Goal: Task Accomplishment & Management: Complete application form

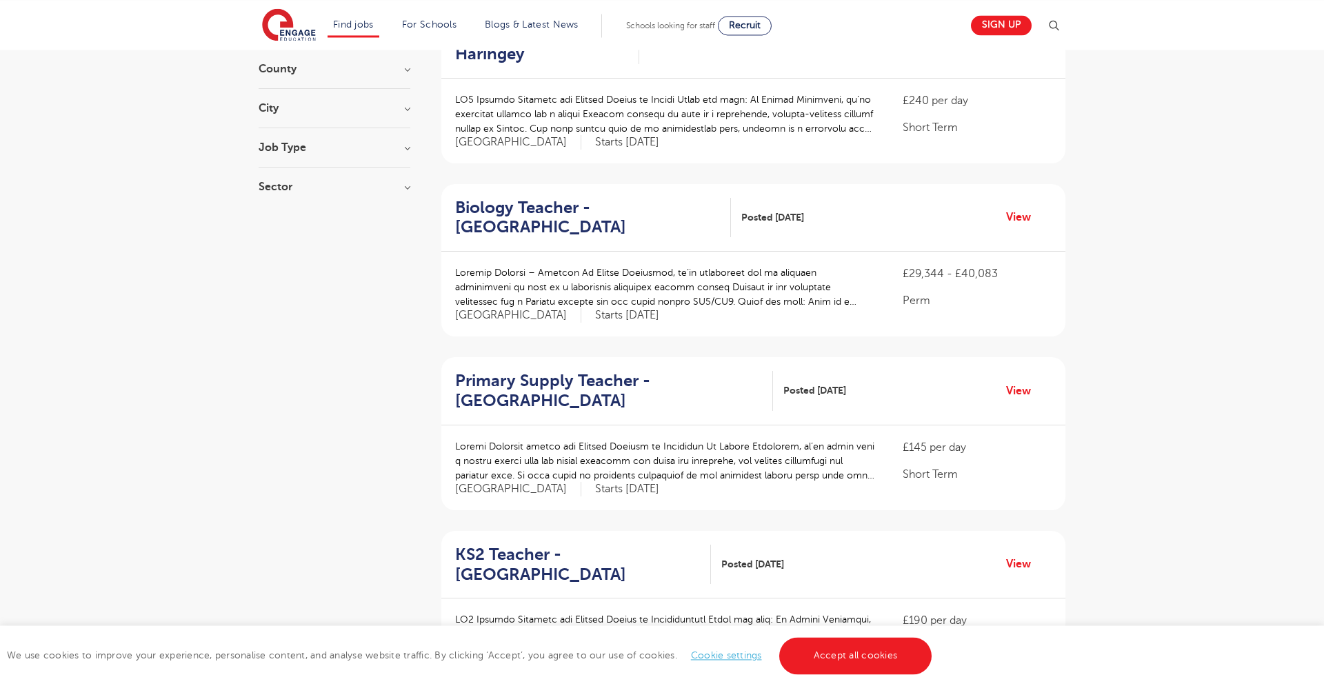
scroll to position [183, 0]
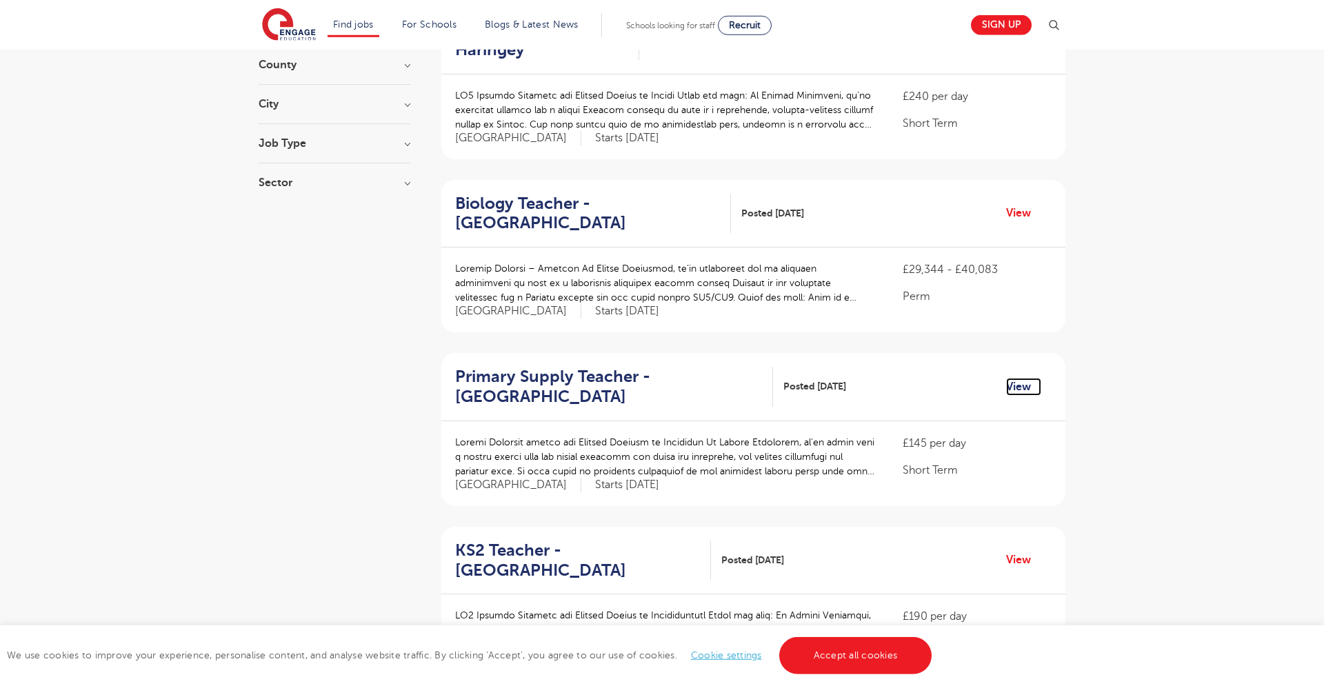
click at [1025, 378] on link "View" at bounding box center [1023, 387] width 35 height 18
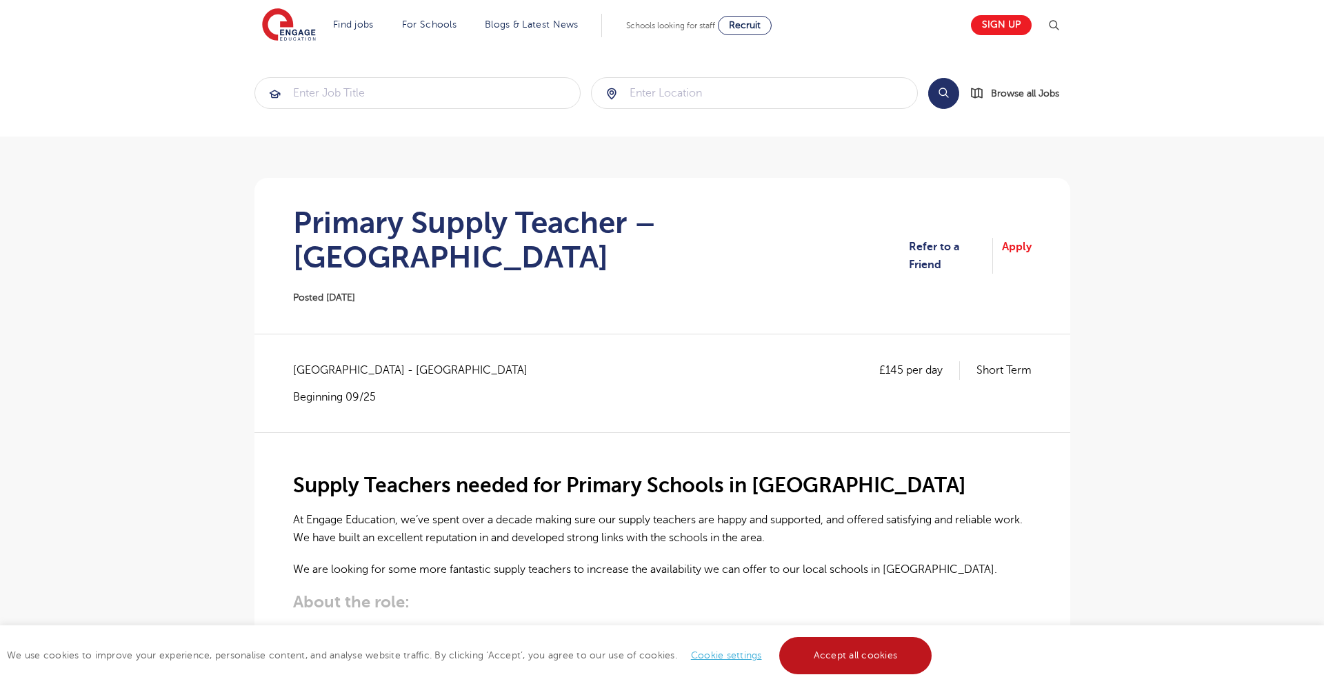
click at [896, 658] on link "Accept all cookies" at bounding box center [855, 655] width 153 height 37
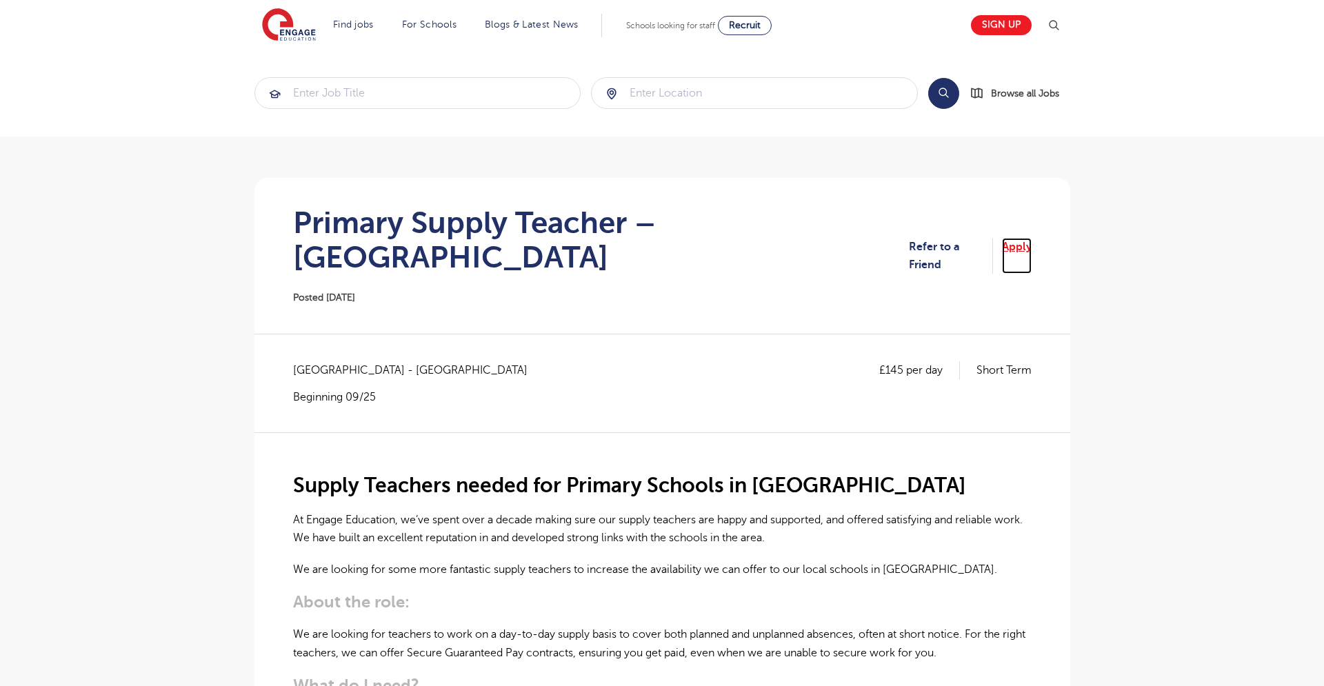
click at [1016, 239] on link "Apply" at bounding box center [1017, 256] width 30 height 37
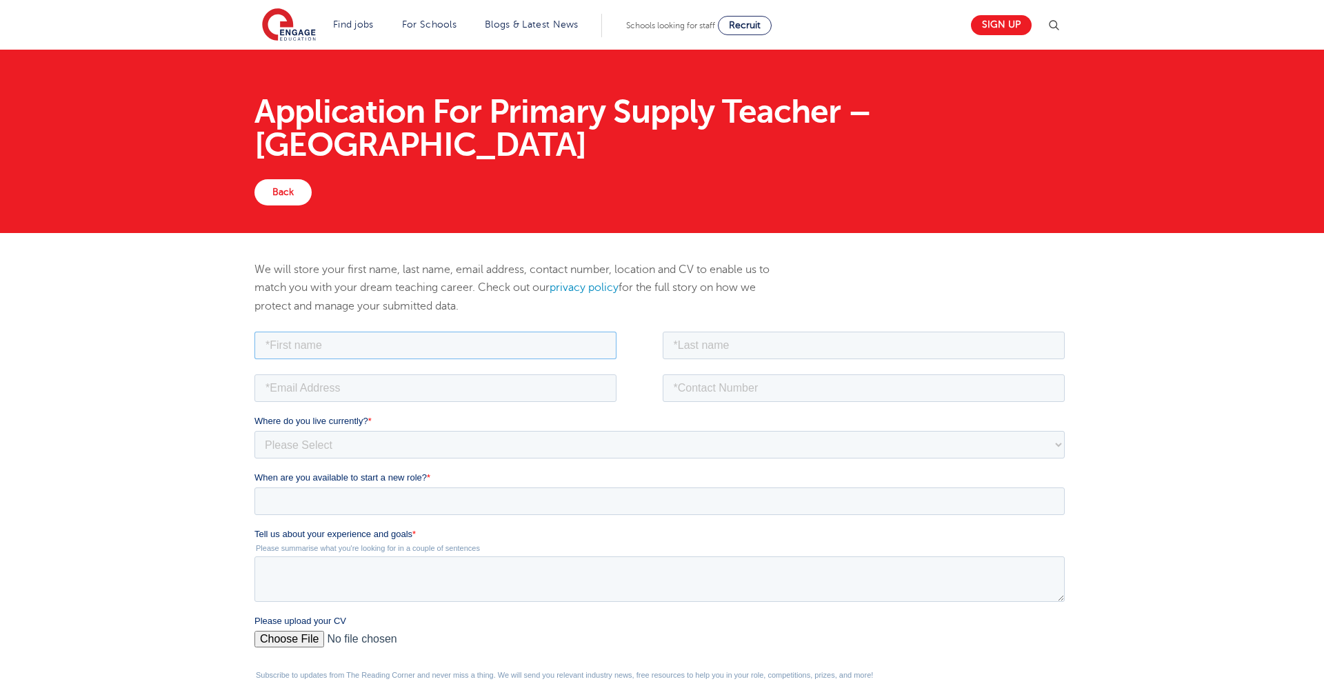
click at [598, 335] on input "text" at bounding box center [435, 345] width 362 height 28
type input "Sunday"
type input "Aderinwale"
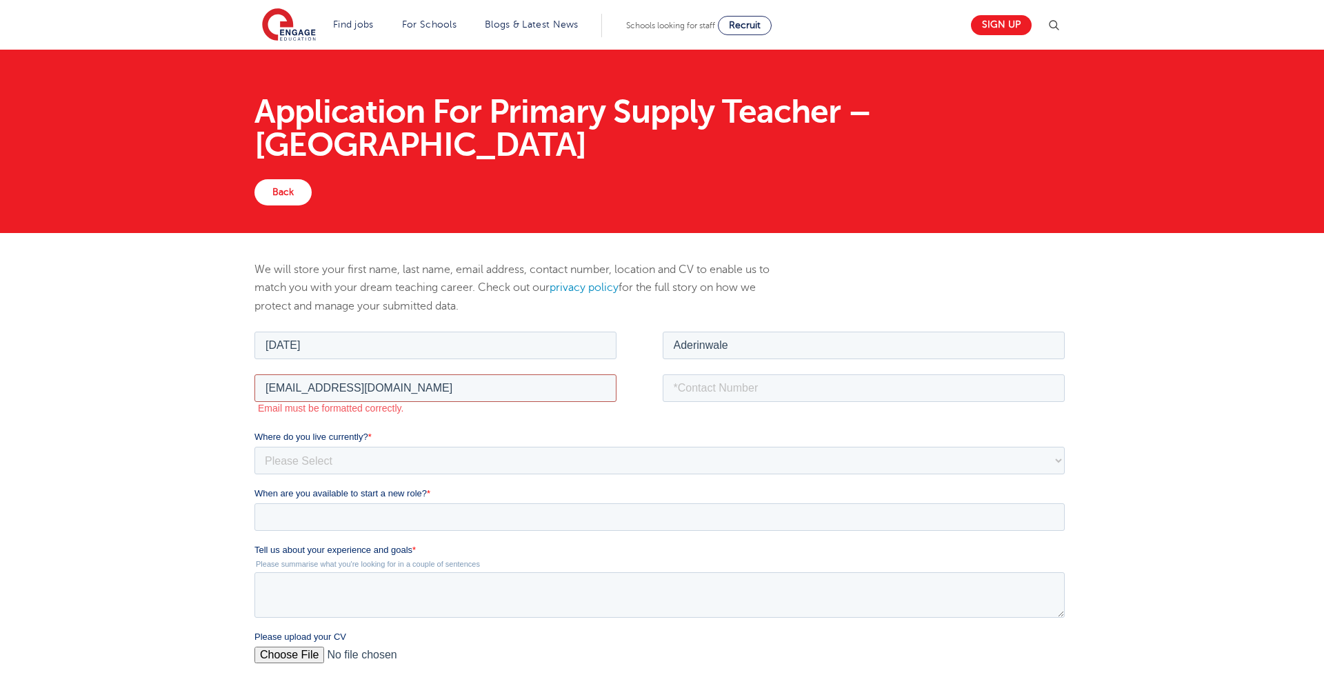
type input "junioradeola@gmail.com"
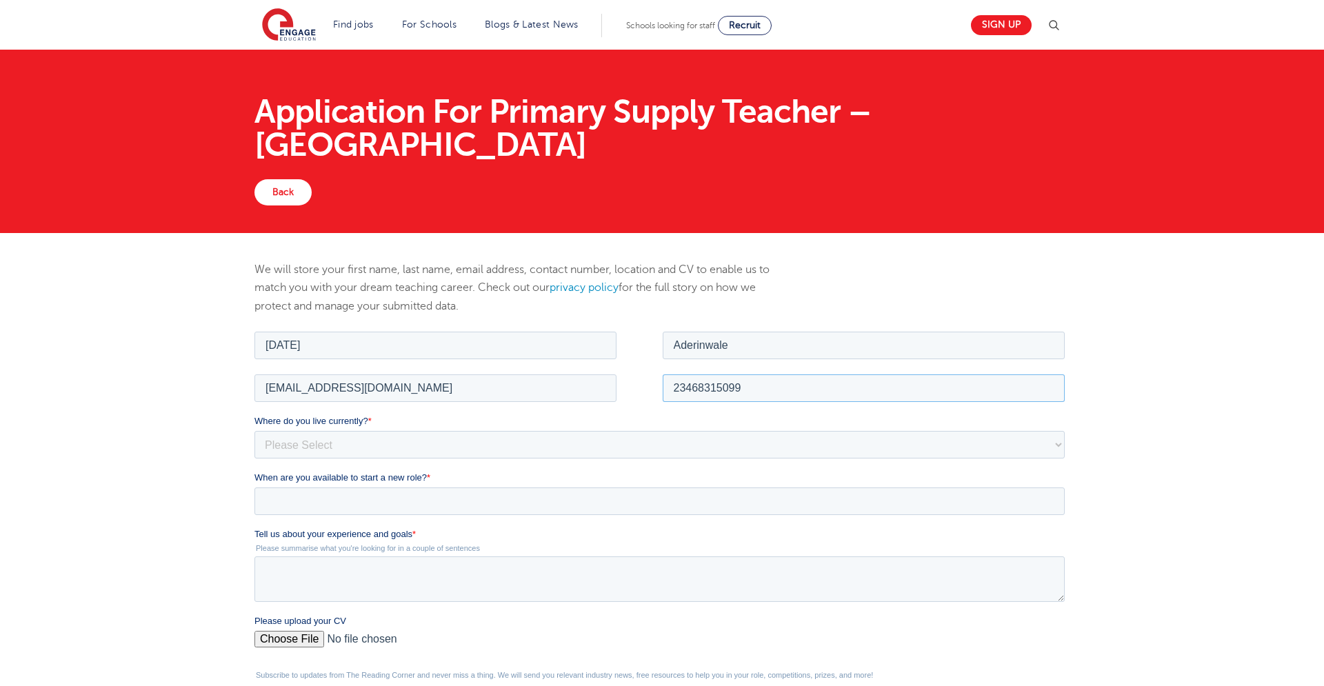
type input "23468315099"
click at [254, 430] on select "Please Select UK Canada Ireland Australia New Zealand Europe USA South Africa J…" at bounding box center [659, 444] width 810 height 28
select select "Africa"
click option "Africa" at bounding box center [254, 328] width 0 height 0
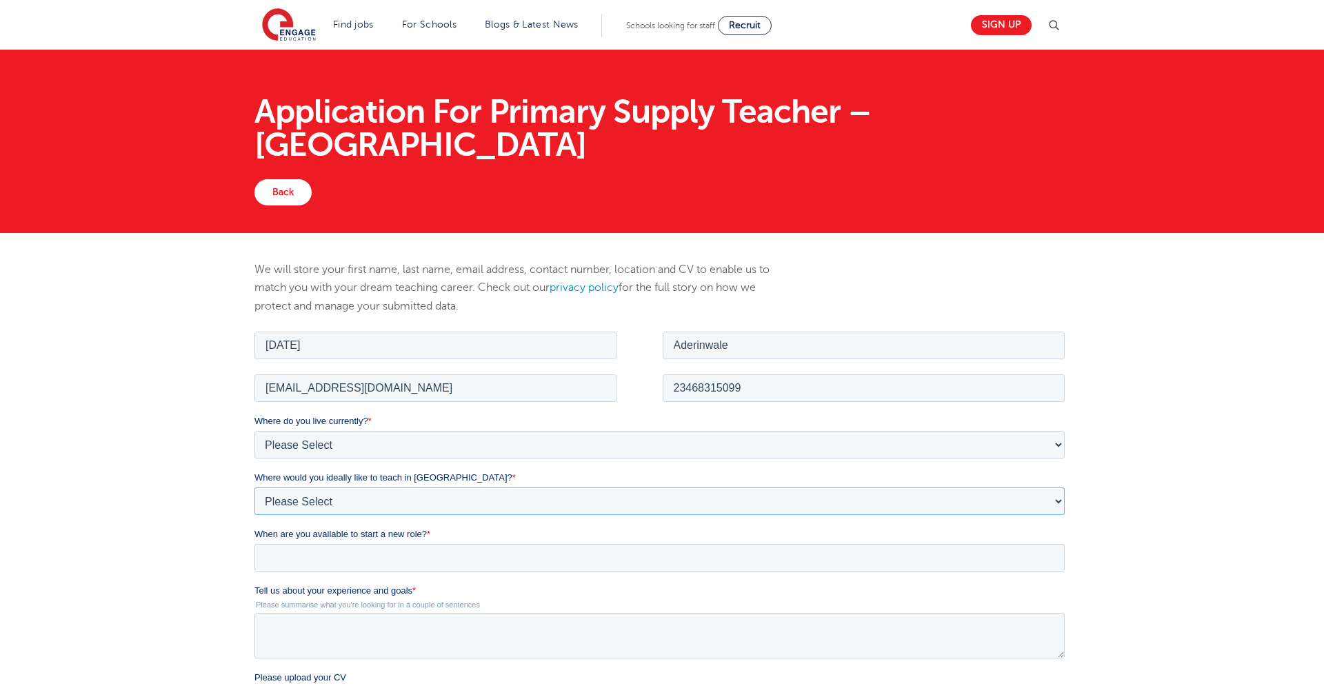
click at [254, 487] on select "Please Select I'm flexible! London Any city in England Greater London/Home Coun…" at bounding box center [659, 501] width 810 height 28
select select "Flexible"
click option "I'm flexible!" at bounding box center [254, 328] width 0 height 0
click at [325, 557] on input "When are you available to start a new role? *" at bounding box center [659, 557] width 810 height 28
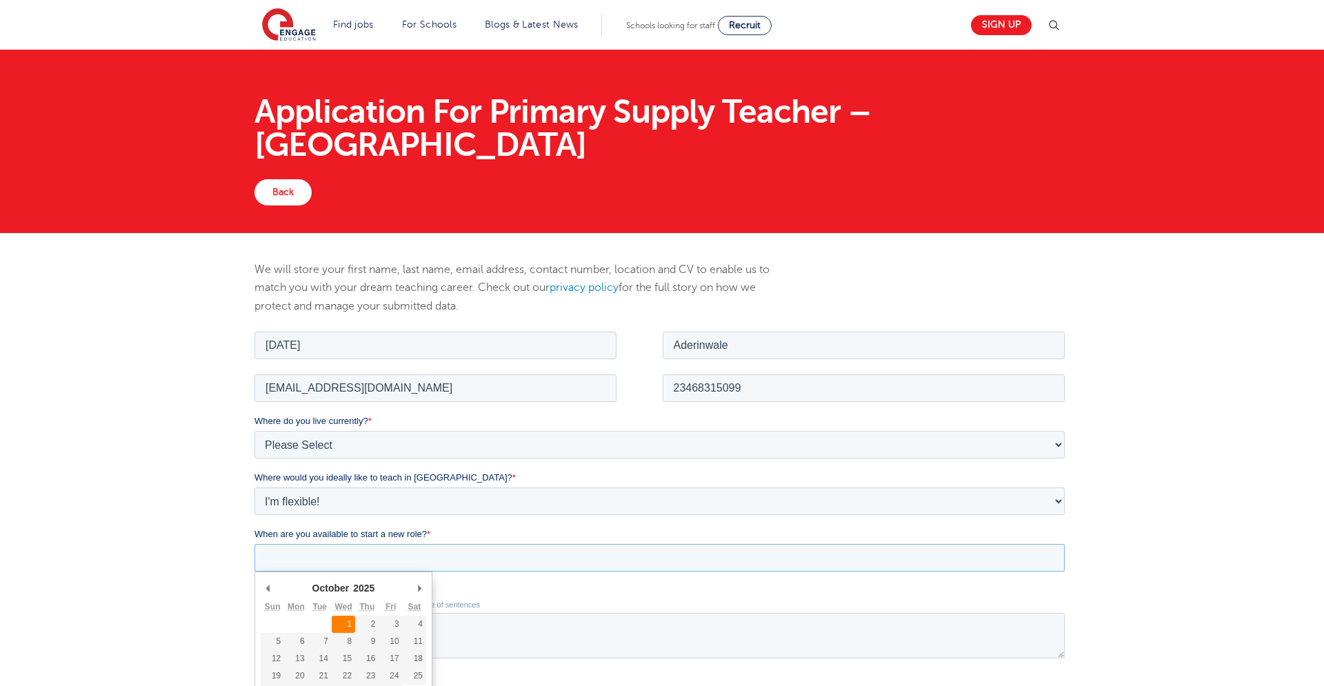
type div "2025-10-01"
type input "2025/10/01"
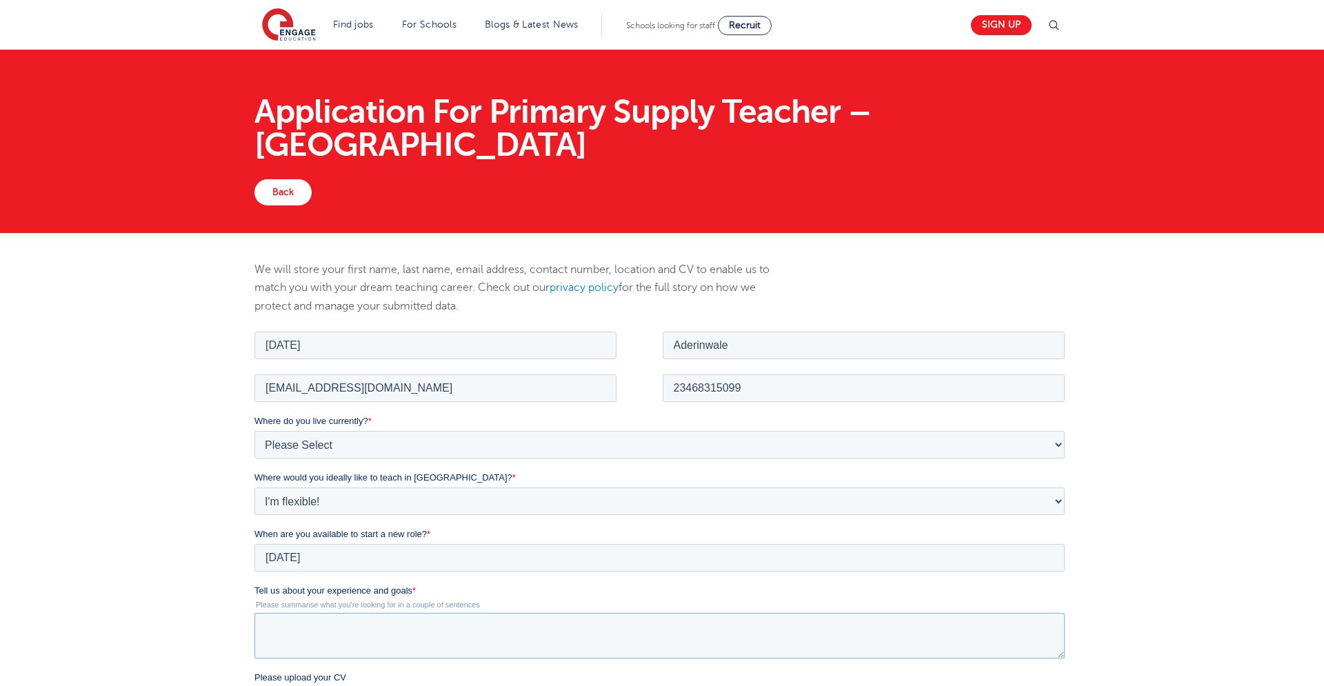
click at [336, 634] on textarea "Tell us about your experience and goals *" at bounding box center [659, 635] width 810 height 46
drag, startPoint x: 502, startPoint y: 887, endPoint x: 414, endPoint y: 590, distance: 309.3
drag, startPoint x: 414, startPoint y: 590, endPoint x: 244, endPoint y: 589, distance: 169.6
click html "Job Position Job Sector Job ID Job Number Job Owner Sunday Aderinwale juniorade…"
copy span "Tell us about your experience and goals"
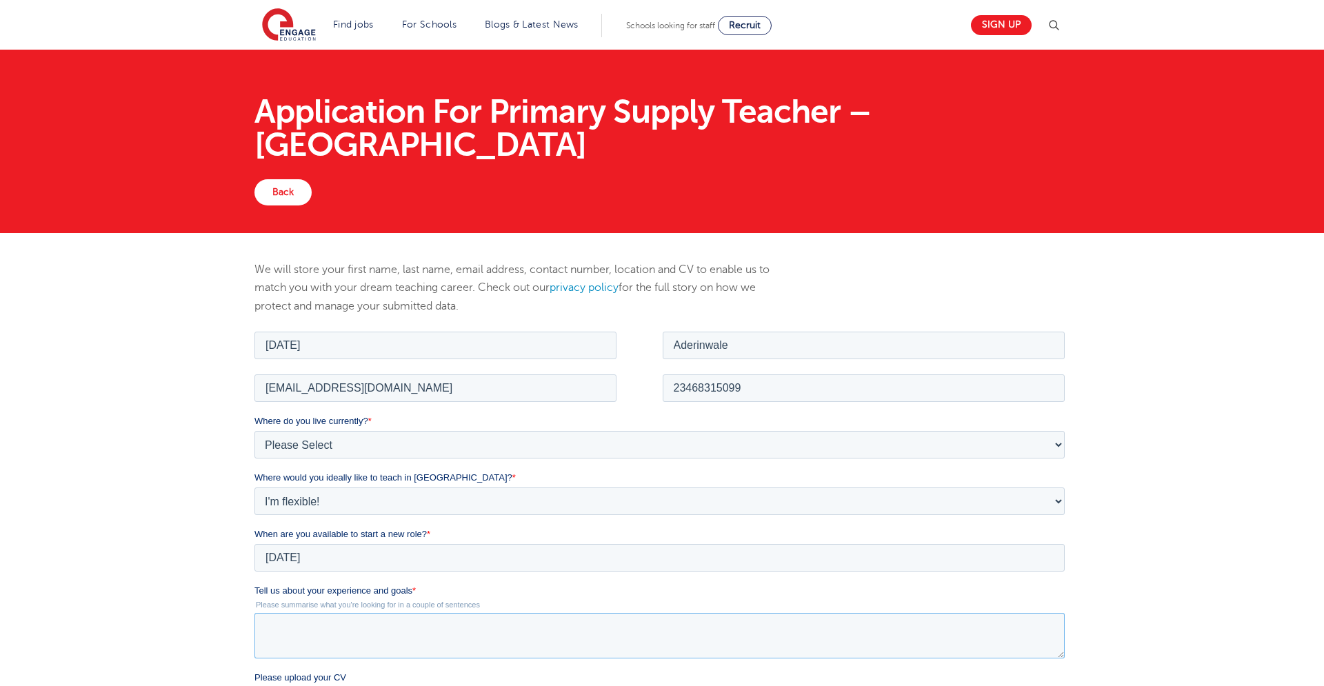
click at [289, 629] on textarea "Tell us about your experience and goals *" at bounding box center [659, 635] width 810 height 46
paste textarea "With five years of teaching experience in Computer Science across both primary …"
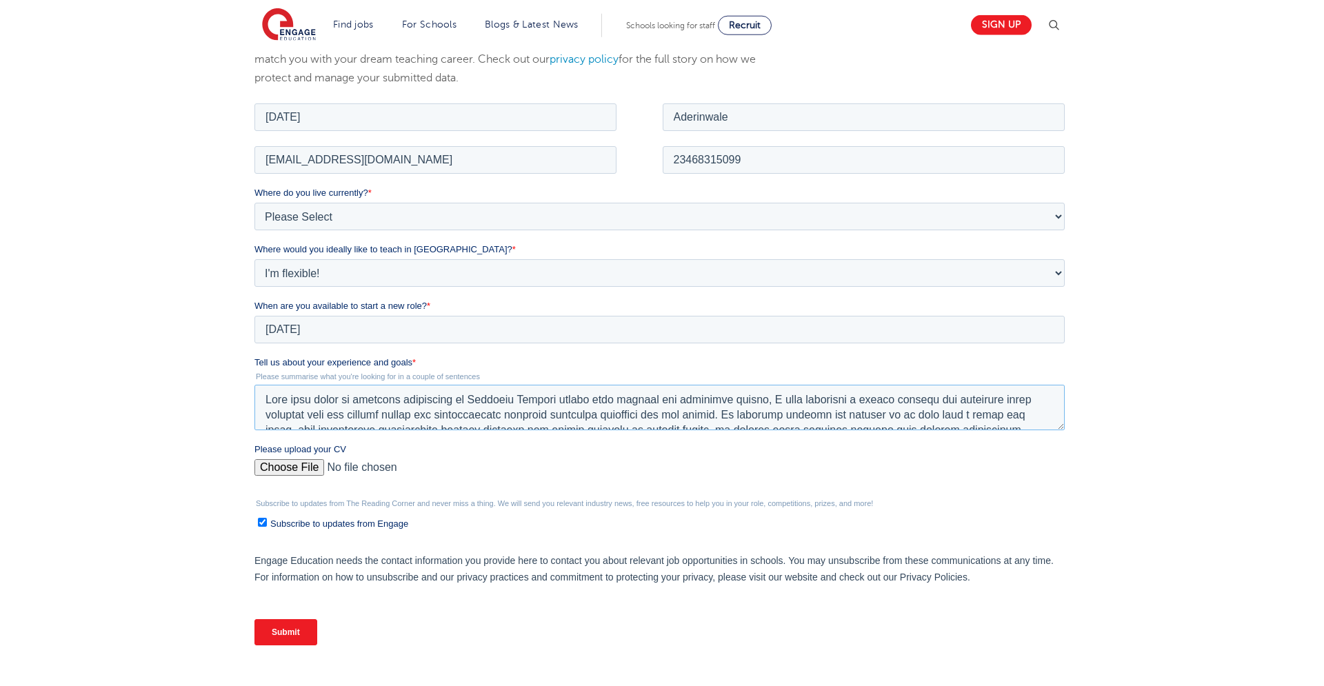
scroll to position [230, 0]
click at [482, 392] on textarea "Tell us about your experience and goals *" at bounding box center [659, 406] width 810 height 46
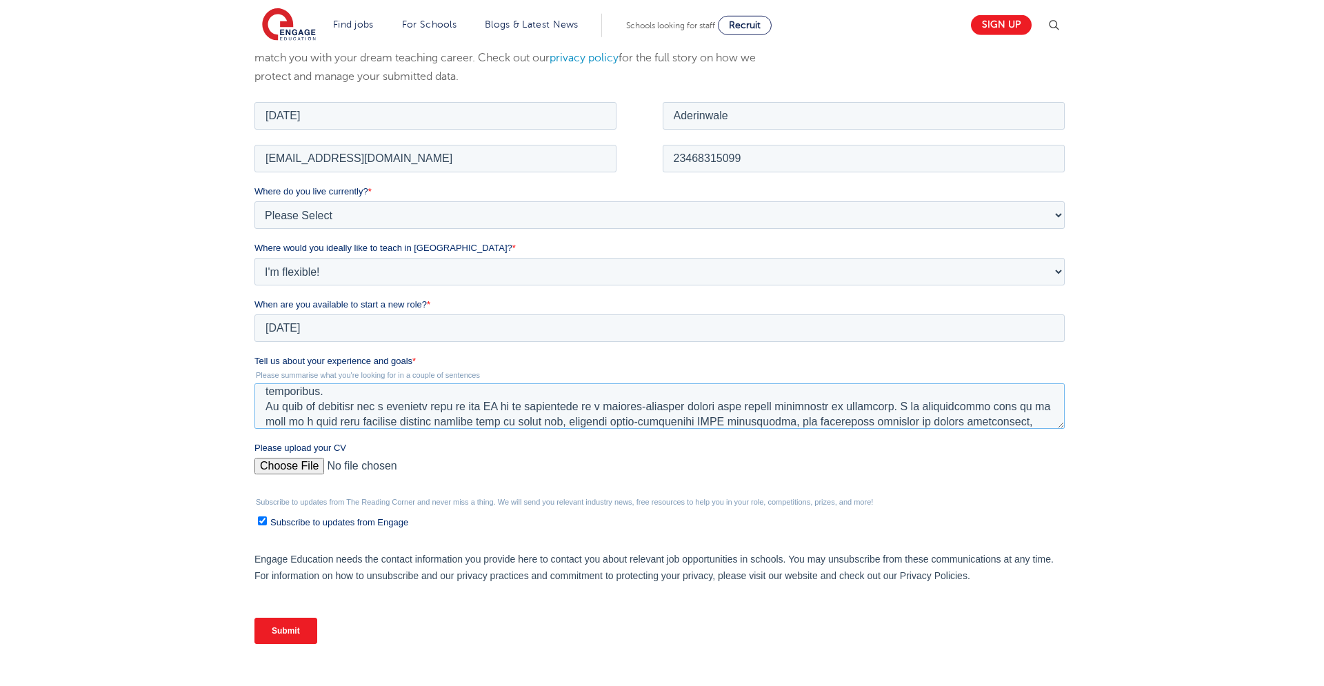
scroll to position [83, 0]
type textarea "With five years of teaching experience in Computer Science across both primary …"
click at [277, 470] on input "Please upload your CV" at bounding box center [659, 471] width 810 height 28
type input "C:\fakepath\Sunday_Aderinwale_UK_Teaching_CV.docx"
click at [259, 521] on input "Subscribe to updates from Engage" at bounding box center [261, 520] width 9 height 9
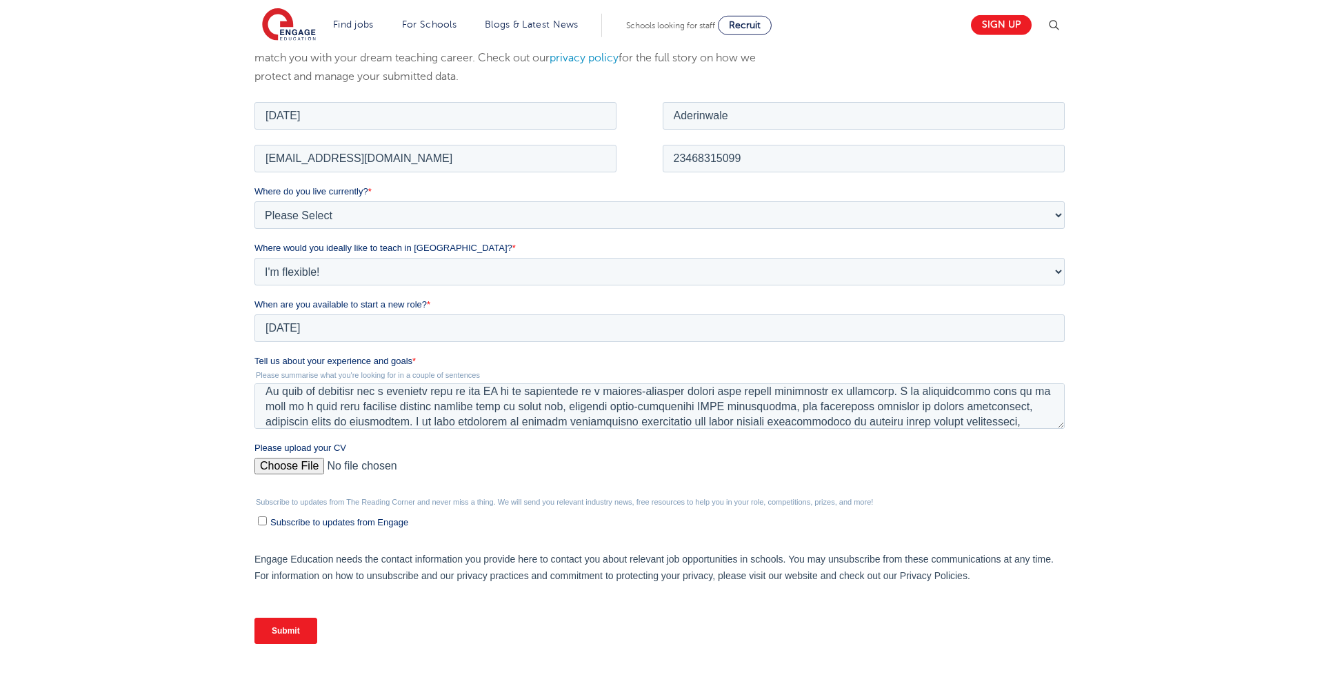
checkbox input "false"
click at [279, 630] on input "Submit" at bounding box center [285, 630] width 63 height 26
